Goal: Transaction & Acquisition: Purchase product/service

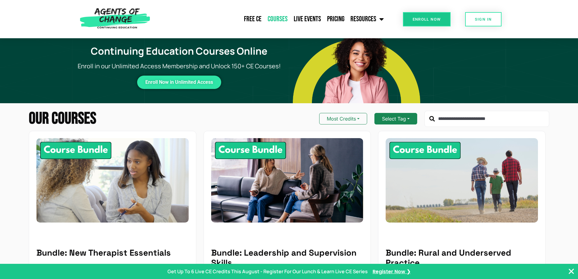
click at [399, 118] on button "Select Tag" at bounding box center [395, 119] width 43 height 12
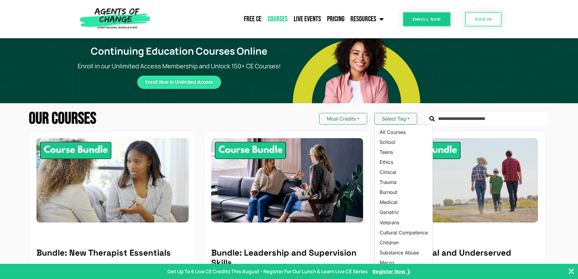
click at [351, 103] on img at bounding box center [356, 67] width 127 height 72
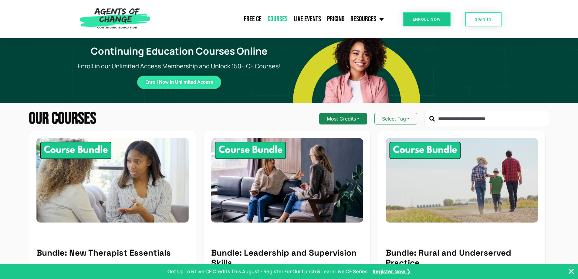
click at [343, 119] on button "Most Credits" at bounding box center [343, 119] width 48 height 12
click at [340, 119] on button "Most Credits" at bounding box center [343, 119] width 48 height 12
click at [332, 117] on button "Most Credits" at bounding box center [343, 119] width 48 height 12
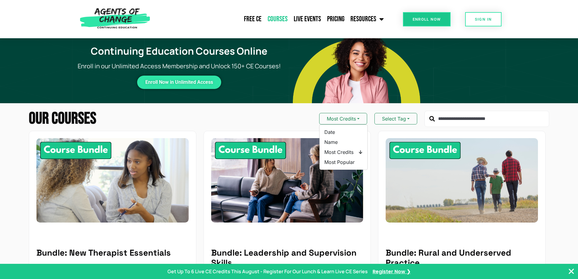
click at [266, 117] on div "Our Courses Most Credits Date Name Most Credits ↓ Most Popular Select Tag" at bounding box center [289, 118] width 520 height 17
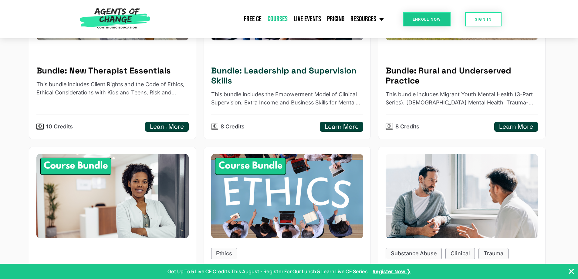
scroll to position [121, 0]
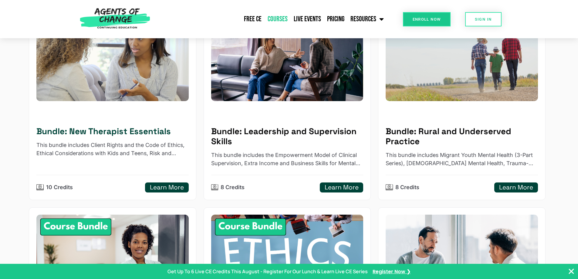
click at [97, 119] on div "Bundle: New Therapist Essentials This bundle includes Client Rights and the Cod…" at bounding box center [112, 152] width 152 height 82
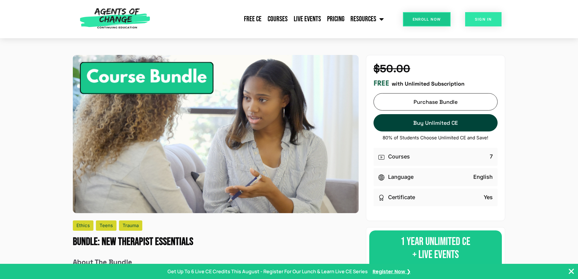
click at [490, 17] on link "SIGN IN" at bounding box center [483, 19] width 36 height 14
